Goal: Find specific page/section: Find specific page/section

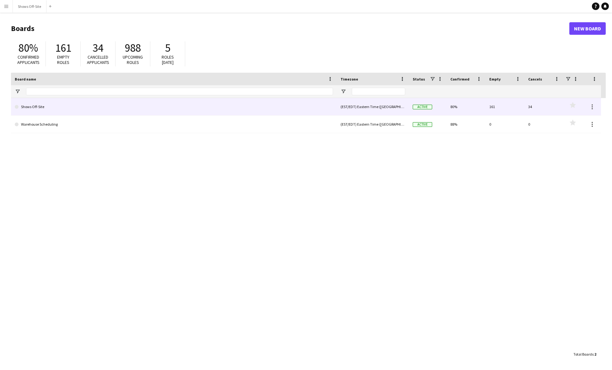
click at [179, 104] on link "Shows Off-Site" at bounding box center [174, 107] width 318 height 18
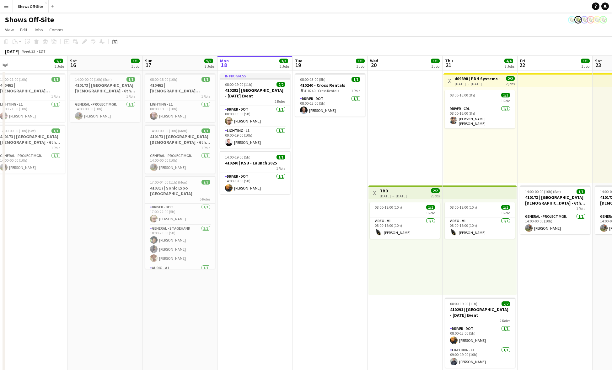
scroll to position [0, 128]
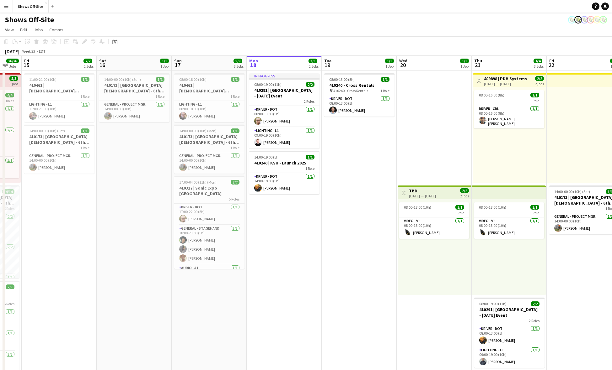
drag, startPoint x: 113, startPoint y: 258, endPoint x: 284, endPoint y: 260, distance: 171.6
click at [284, 260] on app-calendar-viewport "Wed 13 4/4 3 Jobs Thu 14 26/26 4 Jobs Fri 15 2/2 2 Jobs Sat 16 1/1 1 Job Sun 17…" at bounding box center [306, 247] width 612 height 383
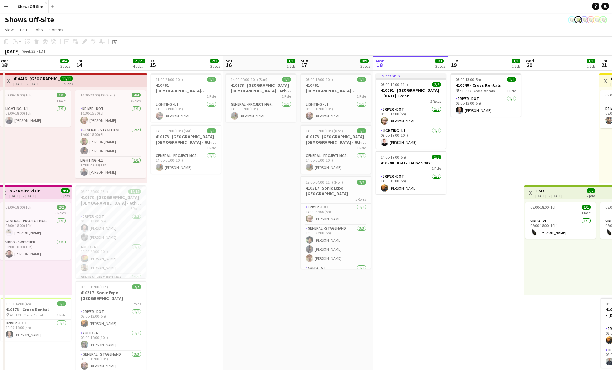
scroll to position [0, 188]
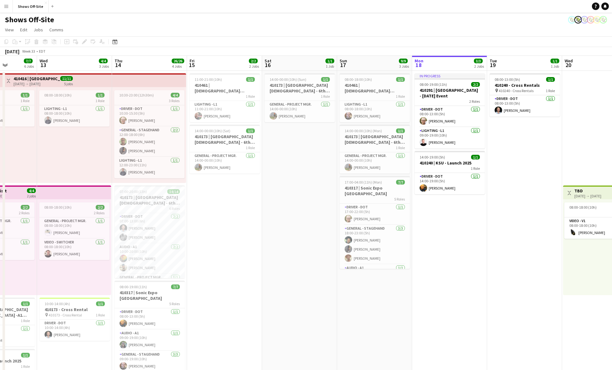
drag, startPoint x: 123, startPoint y: 272, endPoint x: 289, endPoint y: 275, distance: 165.3
click at [289, 275] on app-calendar-viewport "Sun 10 4/4 1 Job Mon 11 16/16 3 Jobs Tue 12 7/7 6 Jobs Wed 13 4/4 3 Jobs Thu 14…" at bounding box center [306, 286] width 612 height 460
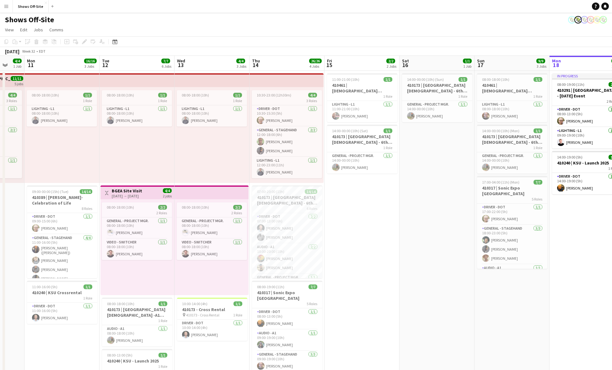
scroll to position [0, 200]
drag, startPoint x: 243, startPoint y: 289, endPoint x: 381, endPoint y: 293, distance: 138.0
click at [381, 293] on app-calendar-viewport "Fri 8 5/5 2 Jobs Sat 9 3/3 1 Job Sun 10 4/4 1 Job Mon 11 16/16 3 Jobs Tue 12 7/…" at bounding box center [306, 286] width 612 height 460
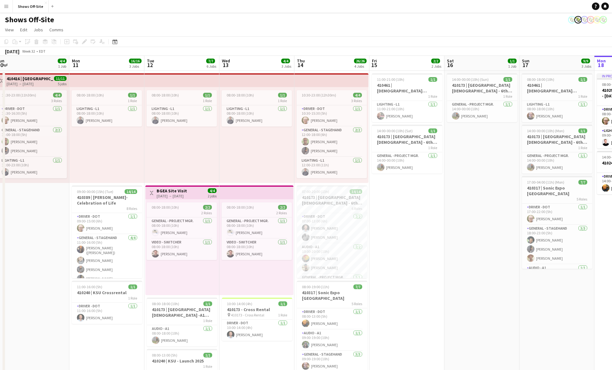
scroll to position [0, 191]
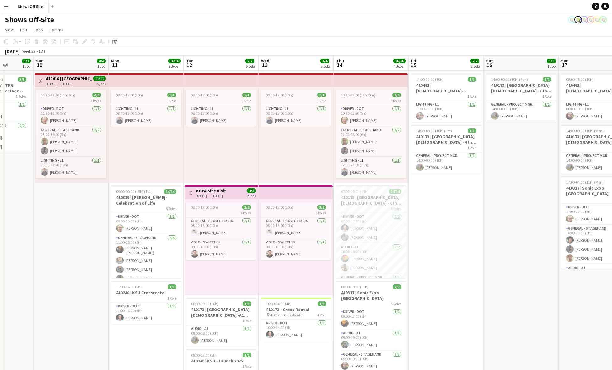
drag, startPoint x: 74, startPoint y: 340, endPoint x: 158, endPoint y: 340, distance: 83.4
click at [158, 340] on app-calendar-viewport "Thu 7 2/2 2 Jobs Fri 8 5/5 2 Jobs Sat 9 3/3 1 Job Sun 10 4/4 1 Job Mon 11 16/16…" at bounding box center [306, 286] width 612 height 460
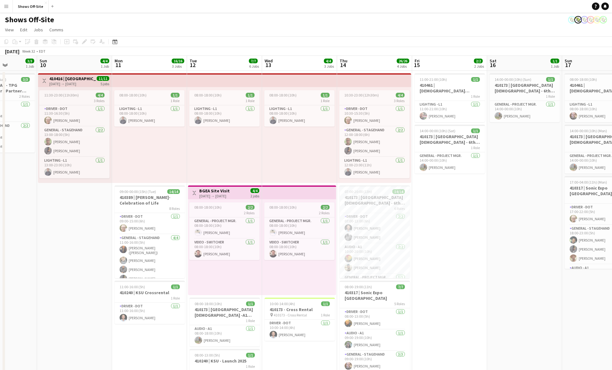
scroll to position [0, 186]
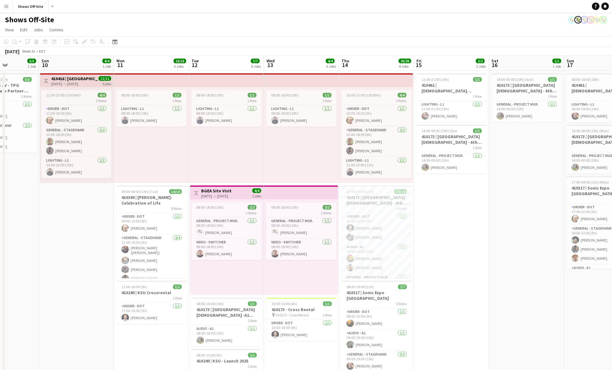
drag, startPoint x: 85, startPoint y: 331, endPoint x: 90, endPoint y: 290, distance: 41.4
click at [90, 290] on app-calendar-viewport "Thu 7 2/2 2 Jobs Fri 8 5/5 2 Jobs Sat 9 3/3 1 Job Sun 10 4/4 1 Job Mon 11 16/16…" at bounding box center [306, 286] width 612 height 460
click at [378, 203] on h3 "410173 | [GEOGRAPHIC_DATA][DEMOGRAPHIC_DATA] - 6th Grade Fall Camp FFA 2025" at bounding box center [376, 200] width 70 height 11
click at [375, 241] on app-card-role "Driver - DOT [DATE] 07:00-13:00 (6h) [PERSON_NAME] [PERSON_NAME]" at bounding box center [376, 229] width 69 height 30
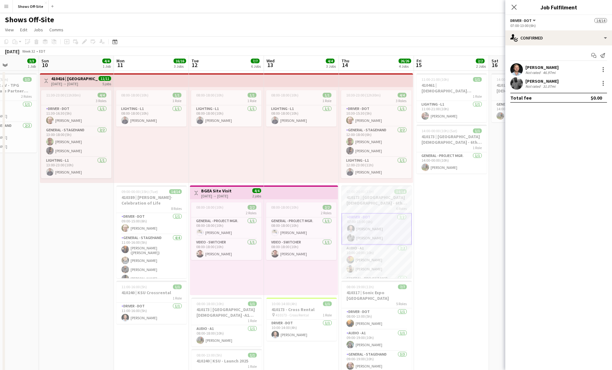
click at [375, 201] on h3 "410173 | [GEOGRAPHIC_DATA][DEMOGRAPHIC_DATA] - 6th Grade Fall Camp FFA 2025" at bounding box center [376, 200] width 70 height 11
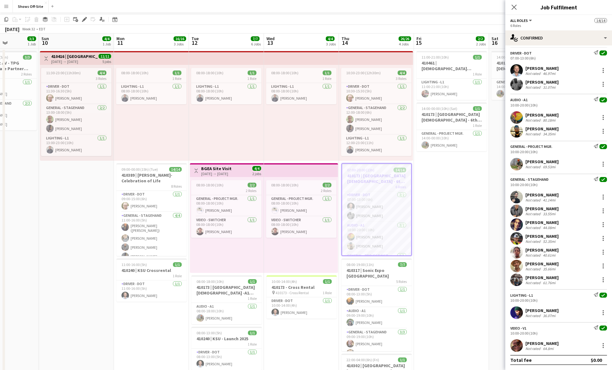
scroll to position [0, 0]
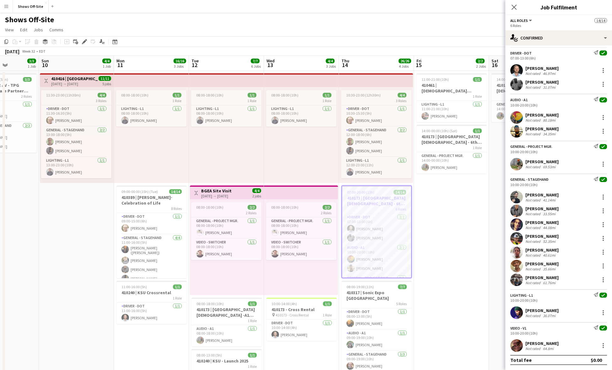
click at [517, 311] on app-user-avatar at bounding box center [516, 313] width 13 height 13
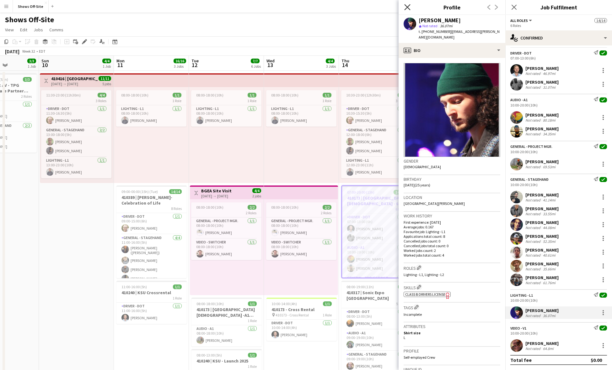
click at [407, 8] on icon at bounding box center [407, 7] width 6 height 6
